Goal: Information Seeking & Learning: Check status

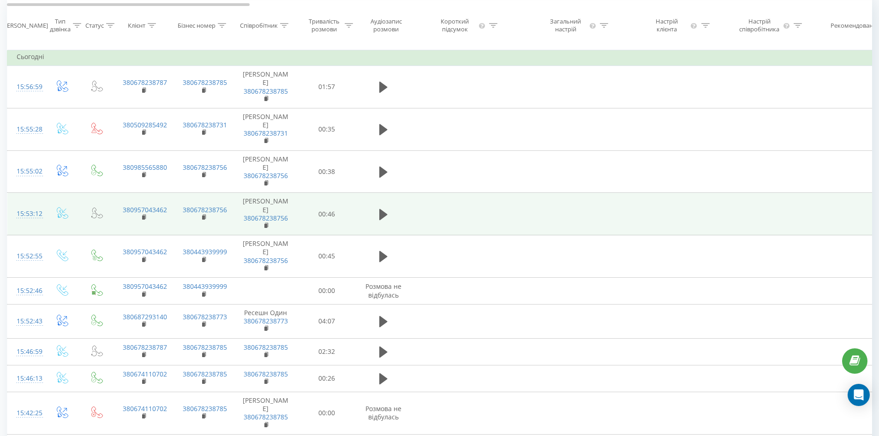
scroll to position [92, 0]
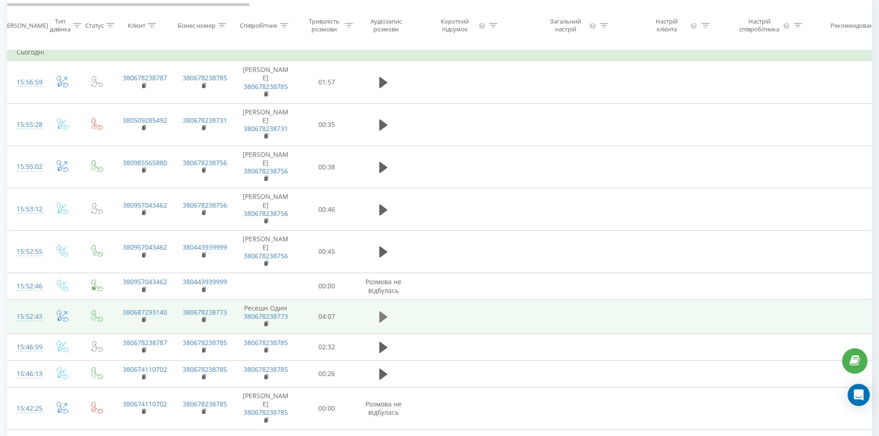
click at [383, 323] on icon at bounding box center [383, 317] width 8 height 11
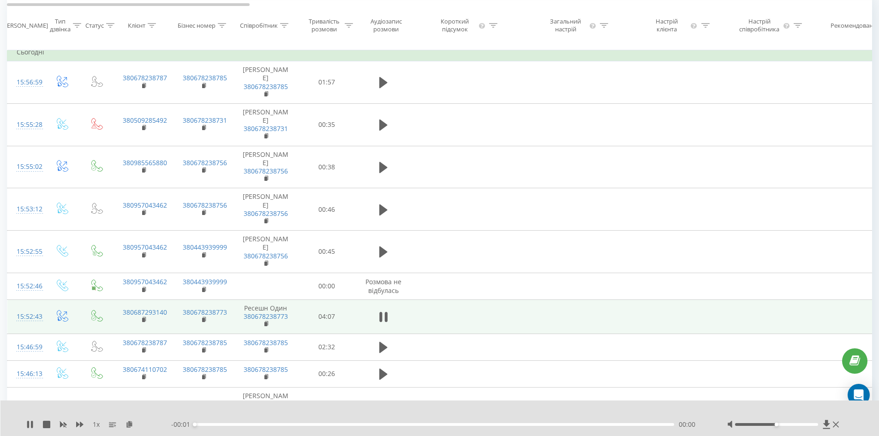
click at [781, 425] on div at bounding box center [776, 424] width 83 height 3
click at [785, 424] on div at bounding box center [776, 424] width 83 height 3
click at [785, 424] on div "Accessibility label" at bounding box center [785, 425] width 4 height 4
click at [790, 424] on div at bounding box center [776, 424] width 83 height 3
click at [233, 424] on div "00:19" at bounding box center [435, 424] width 480 height 3
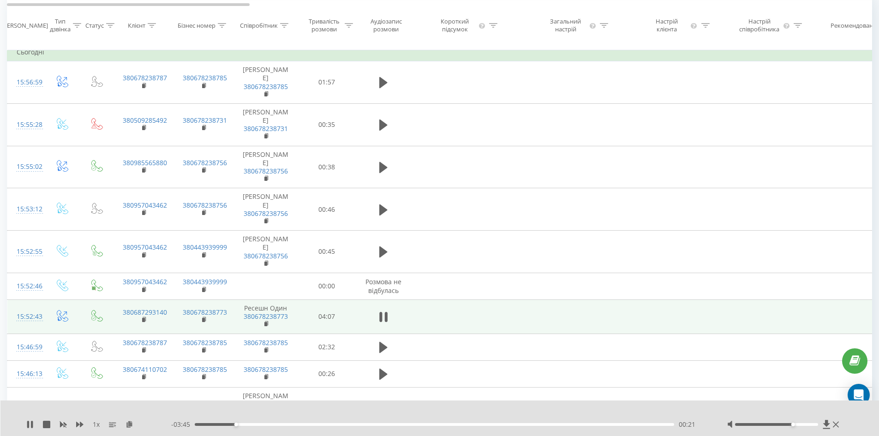
click at [804, 421] on div at bounding box center [784, 424] width 114 height 9
click at [802, 425] on div at bounding box center [776, 424] width 83 height 3
drag, startPoint x: 806, startPoint y: 425, endPoint x: 811, endPoint y: 425, distance: 5.1
click at [811, 425] on div at bounding box center [776, 424] width 83 height 3
drag, startPoint x: 810, startPoint y: 425, endPoint x: 815, endPoint y: 425, distance: 5.1
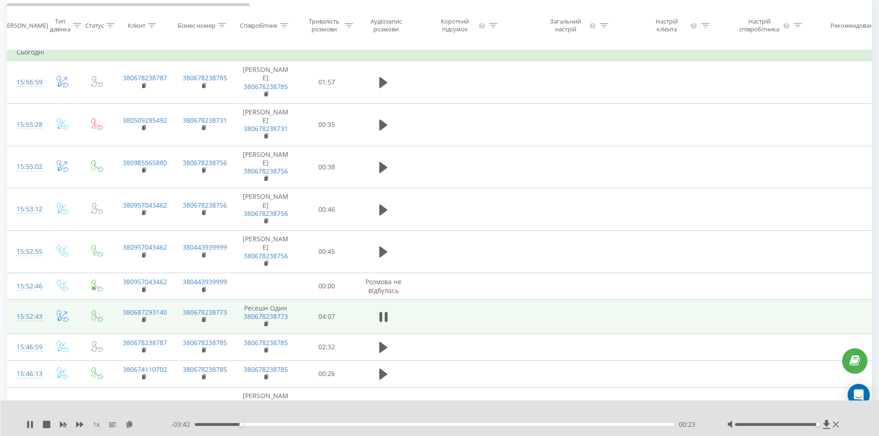
click at [815, 425] on div at bounding box center [776, 424] width 83 height 3
drag, startPoint x: 815, startPoint y: 425, endPoint x: 820, endPoint y: 427, distance: 5.4
click at [820, 427] on div at bounding box center [784, 424] width 114 height 9
click at [821, 426] on div at bounding box center [784, 424] width 114 height 9
click at [260, 425] on div "00:33" at bounding box center [435, 424] width 480 height 3
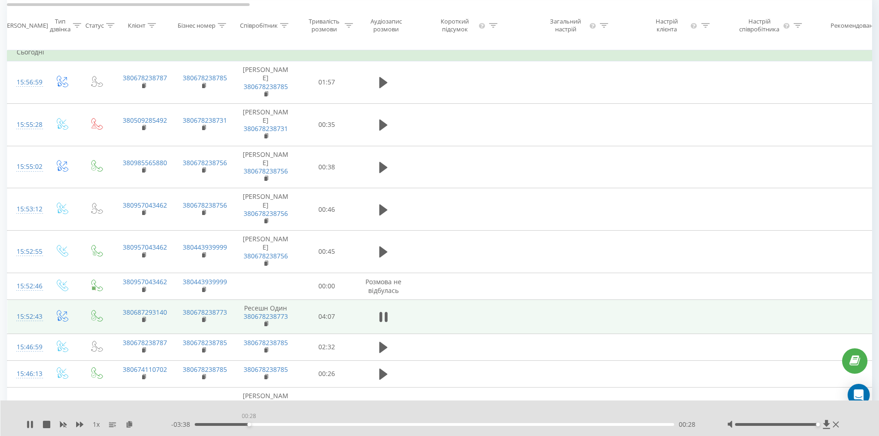
click at [249, 425] on div "00:28" at bounding box center [435, 424] width 480 height 3
click at [239, 425] on div "00:23" at bounding box center [435, 424] width 480 height 3
click at [222, 424] on div "00:25" at bounding box center [435, 424] width 480 height 3
click at [29, 424] on icon at bounding box center [28, 424] width 2 height 7
click at [25, 424] on div "1 x - 03:35 00:30 00:30" at bounding box center [439, 419] width 879 height 36
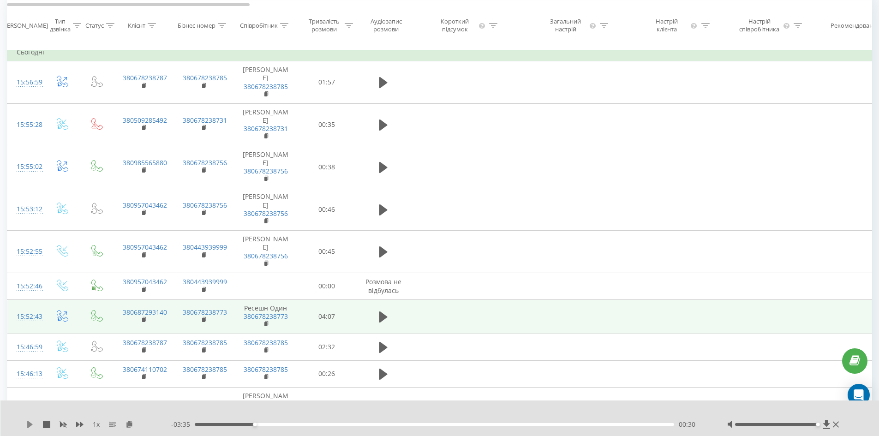
click at [27, 424] on icon at bounding box center [29, 424] width 7 height 7
click at [27, 425] on icon at bounding box center [29, 424] width 7 height 7
